Goal: Obtain resource: Obtain resource

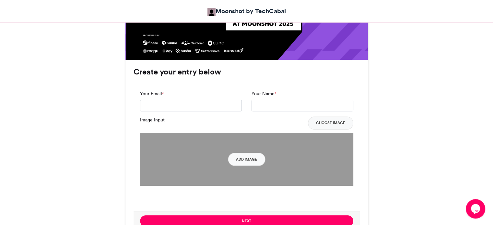
scroll to position [459, 0]
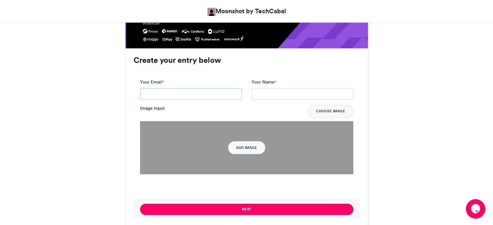
click at [184, 96] on input "Your Email *" at bounding box center [191, 94] width 102 height 12
type input "**********"
click at [278, 93] on input "Your Name *" at bounding box center [302, 94] width 102 height 12
type input "**********"
click at [249, 147] on button "Add Image" at bounding box center [246, 147] width 37 height 13
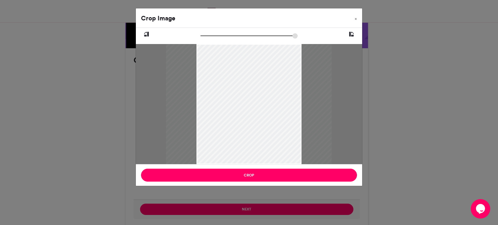
drag, startPoint x: 204, startPoint y: 35, endPoint x: 214, endPoint y: 35, distance: 10.4
type input "******"
click at [214, 35] on input "zoom" at bounding box center [248, 36] width 97 height 6
drag, startPoint x: 262, startPoint y: 98, endPoint x: 260, endPoint y: 103, distance: 5.8
click at [260, 103] on div at bounding box center [247, 110] width 166 height 166
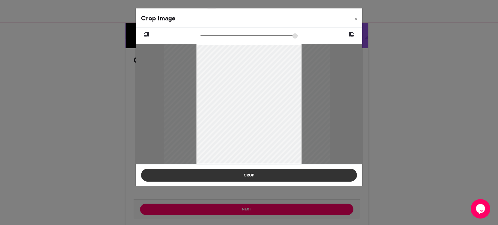
click at [248, 176] on button "Crop" at bounding box center [249, 175] width 216 height 13
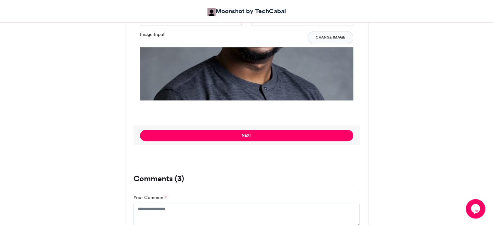
scroll to position [552, 0]
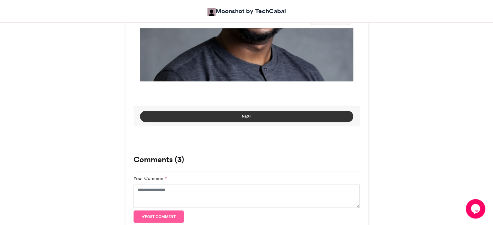
click at [261, 118] on button "Next" at bounding box center [246, 116] width 213 height 11
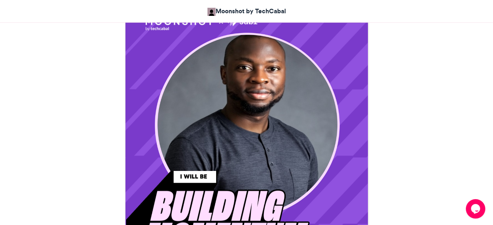
scroll to position [201, 0]
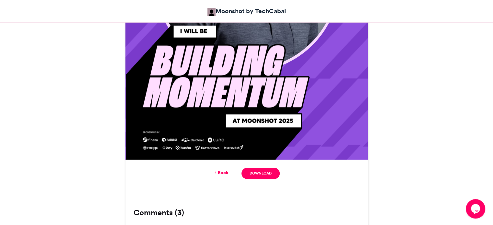
click at [221, 172] on link "Back" at bounding box center [220, 172] width 15 height 7
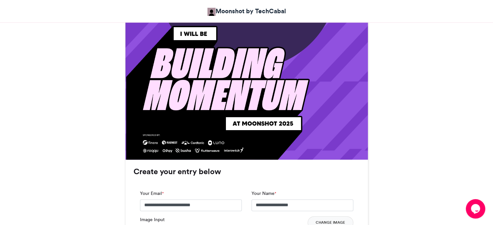
scroll to position [485, 0]
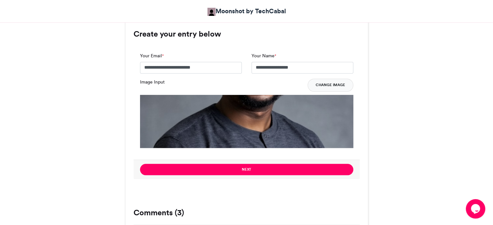
click at [321, 85] on button "Change Image" at bounding box center [331, 85] width 46 height 13
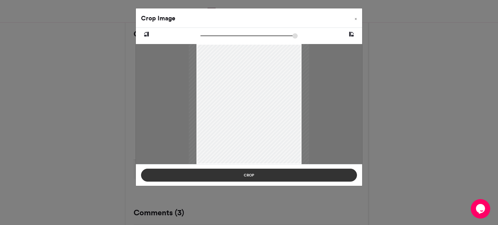
click at [254, 176] on button "Crop" at bounding box center [249, 175] width 216 height 13
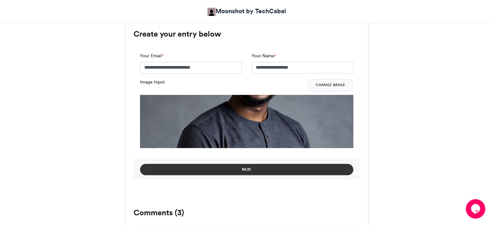
click at [251, 171] on button "Next" at bounding box center [246, 169] width 213 height 11
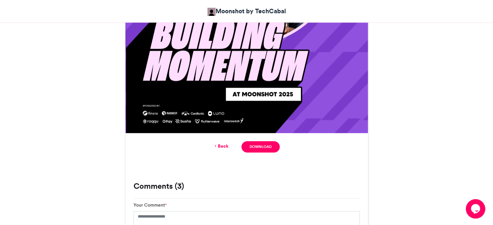
scroll to position [375, 0]
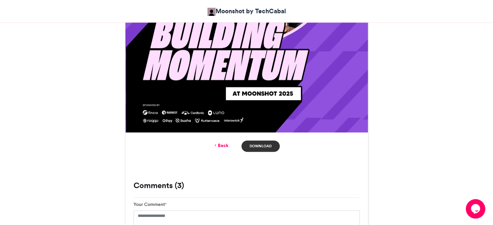
click at [254, 146] on link "Download" at bounding box center [260, 146] width 38 height 11
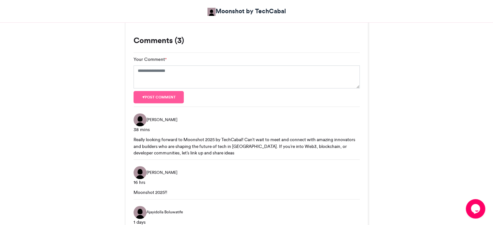
scroll to position [541, 0]
